Goal: Transaction & Acquisition: Book appointment/travel/reservation

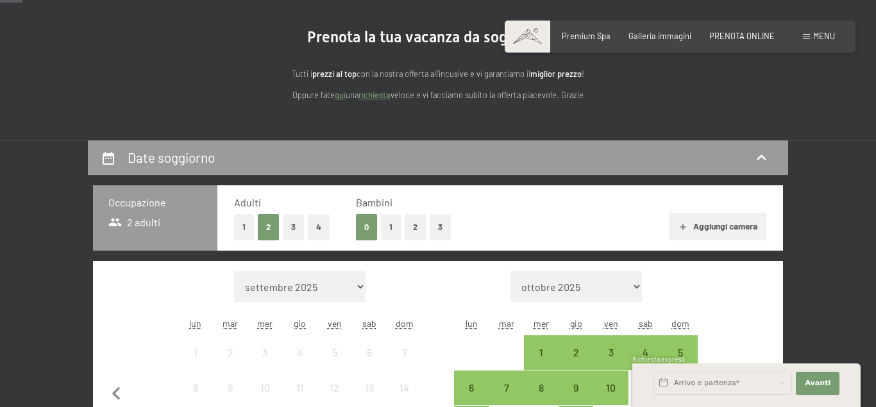
scroll to position [131, 0]
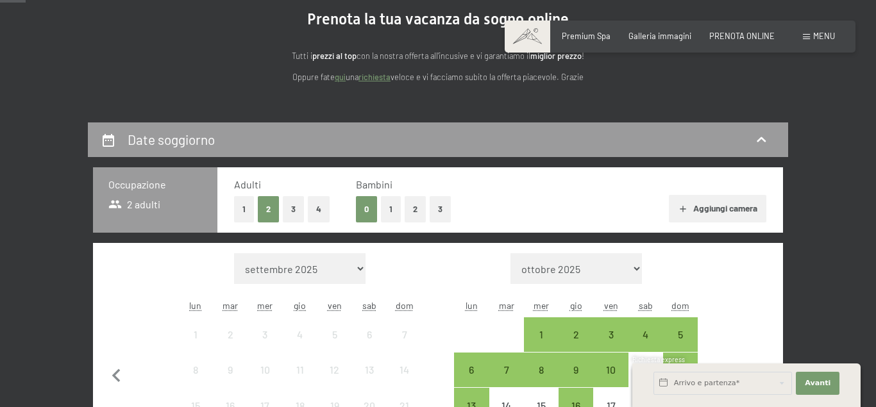
click at [413, 207] on button "2" at bounding box center [415, 209] width 21 height 26
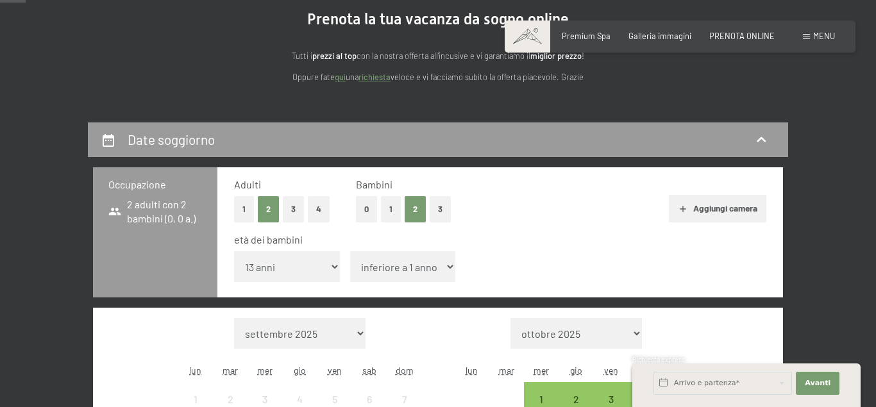
click option "13 anni" at bounding box center [0, 0] width 0 height 0
click at [234, 251] on select "inferiore a 1 anno 1 anno 2 anni 3 anni 4 anni 5 anni 6 anni 7 anni 8 anni 9 an…" at bounding box center [287, 266] width 106 height 31
select select "12"
click option "12 anni" at bounding box center [0, 0] width 0 height 0
click at [350, 251] on select "inferiore a 1 anno 1 anno 2 anni 3 anni 4 anni 5 anni 6 anni 7 anni 8 anni 9 an…" at bounding box center [403, 266] width 106 height 31
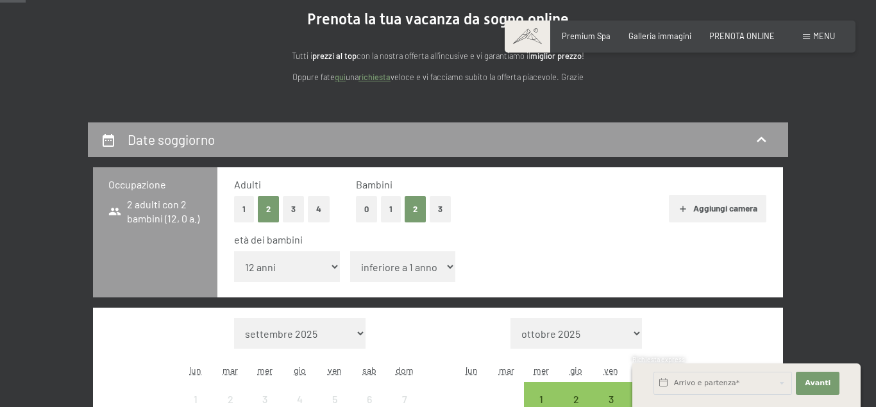
select select "10"
click option "10 anni" at bounding box center [0, 0] width 0 height 0
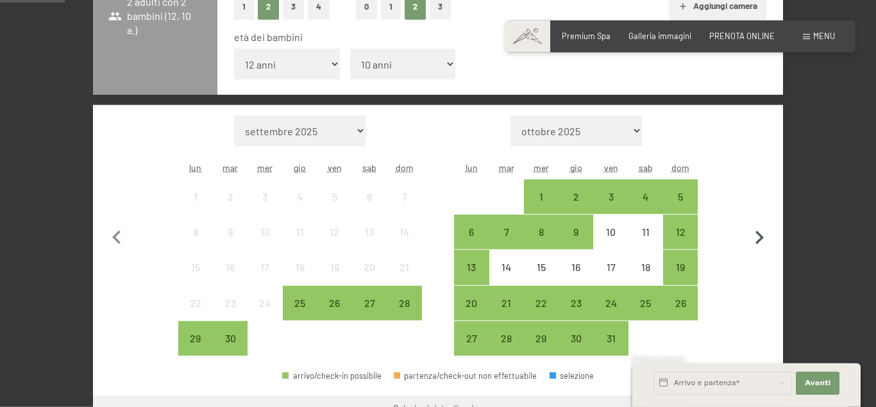
scroll to position [333, 0]
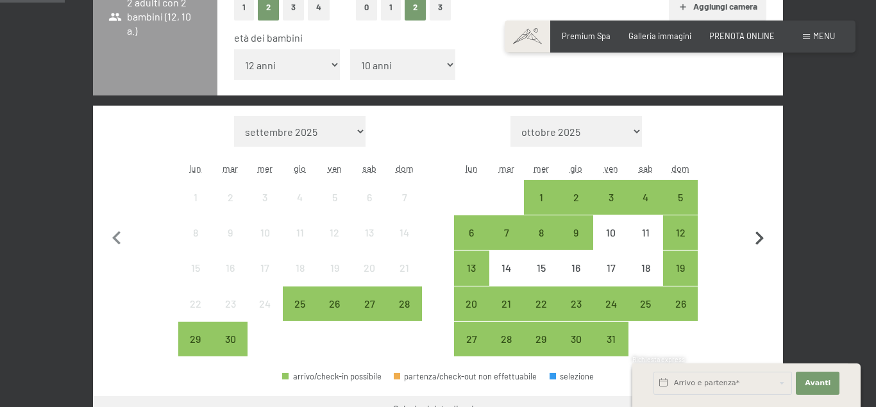
click at [758, 245] on icon "button" at bounding box center [759, 238] width 27 height 27
select select "[DATE]"
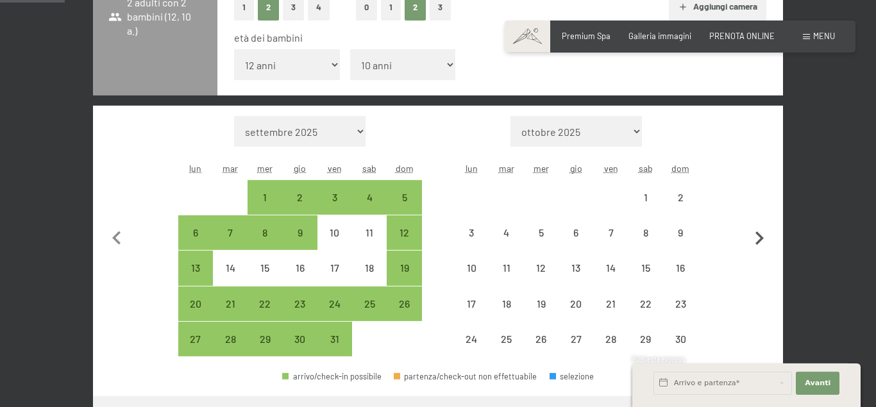
select select "[DATE]"
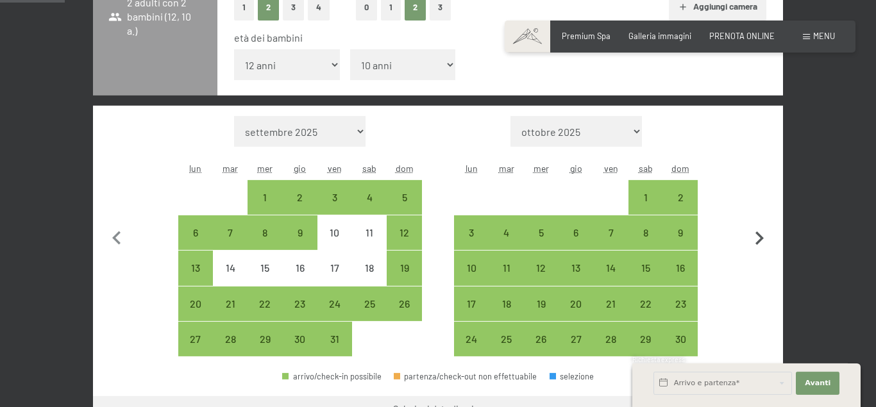
click at [757, 250] on icon "button" at bounding box center [759, 238] width 27 height 27
select select "[DATE]"
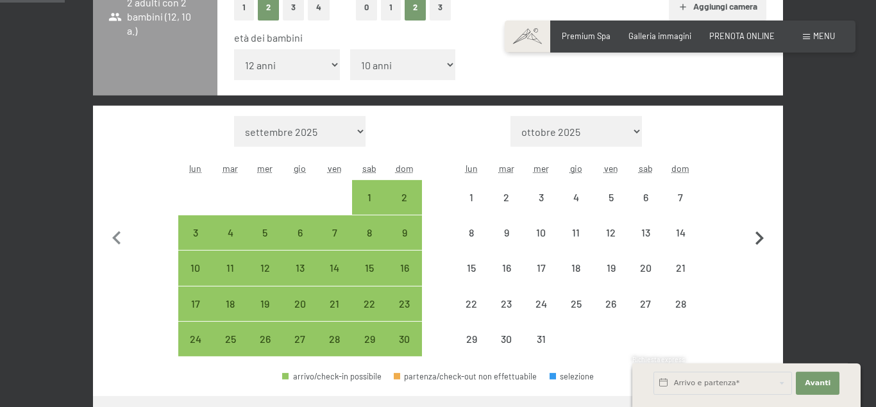
select select "[DATE]"
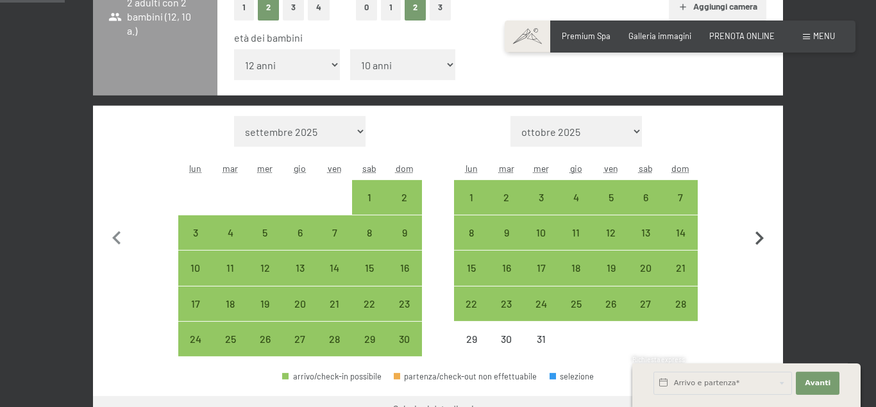
click at [757, 250] on icon "button" at bounding box center [759, 238] width 27 height 27
select select "[DATE]"
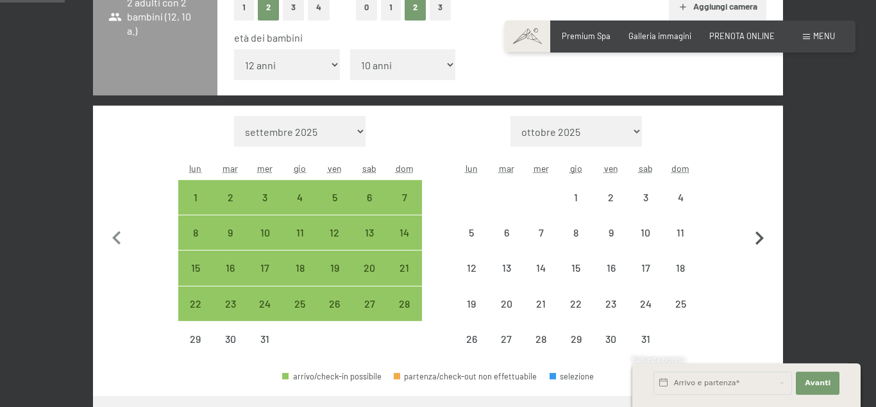
select select "[DATE]"
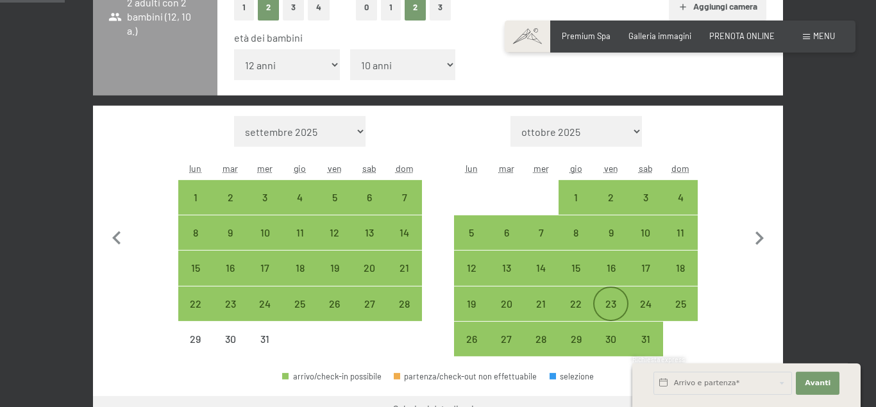
click at [616, 306] on div "23" at bounding box center [611, 315] width 32 height 32
select select "[DATE]"
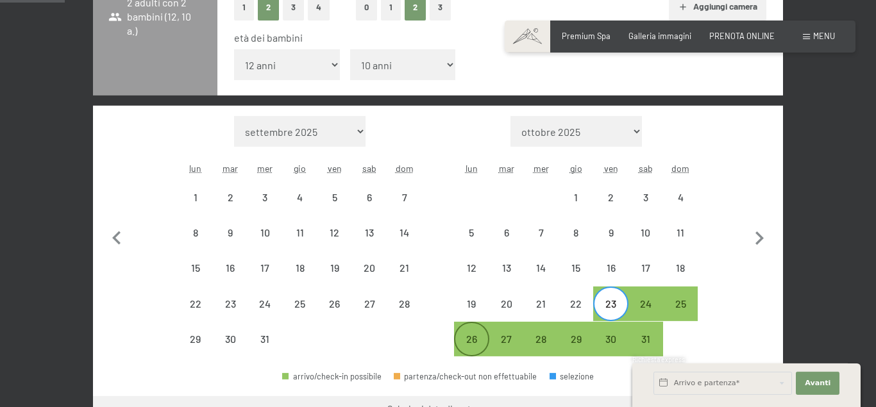
click at [475, 339] on div "26" at bounding box center [471, 350] width 32 height 32
select select "[DATE]"
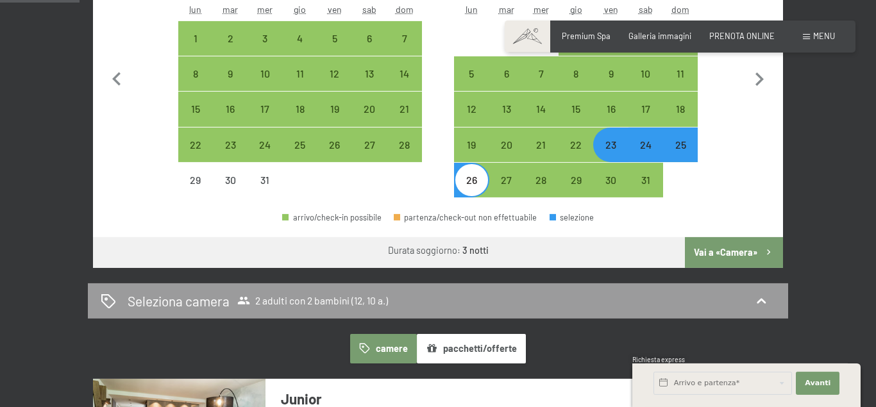
scroll to position [522, 0]
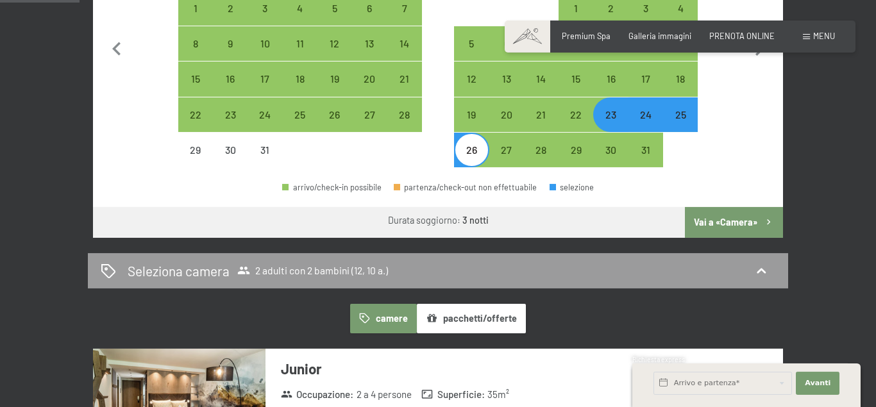
click at [757, 225] on button "Vai a «Camera»" at bounding box center [734, 222] width 98 height 31
select select "[DATE]"
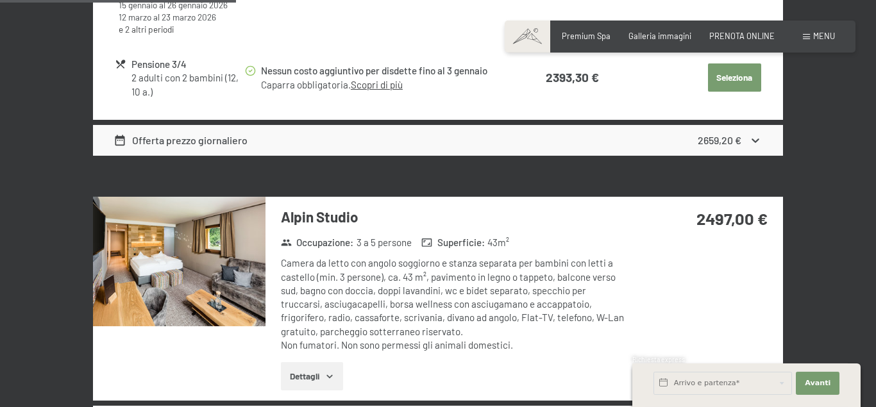
scroll to position [1381, 0]
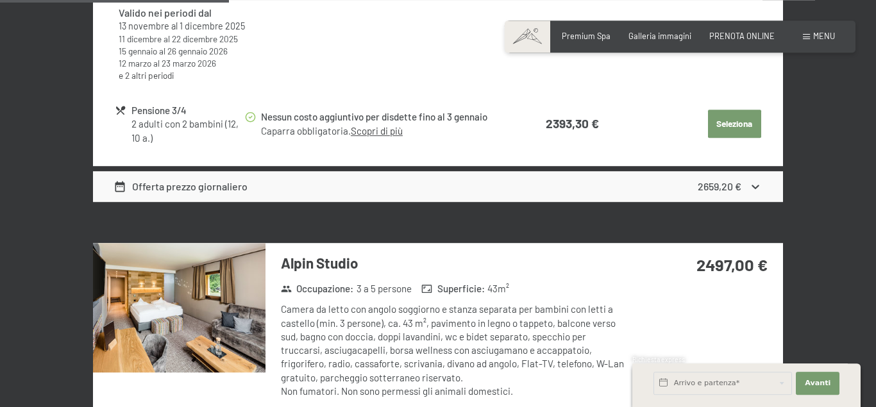
click at [750, 130] on button "Seleziona" at bounding box center [734, 124] width 53 height 28
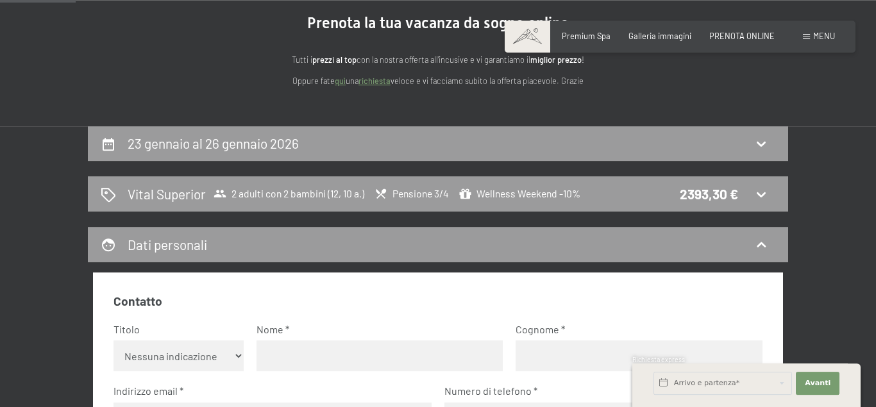
scroll to position [130, 0]
